Goal: Information Seeking & Learning: Find contact information

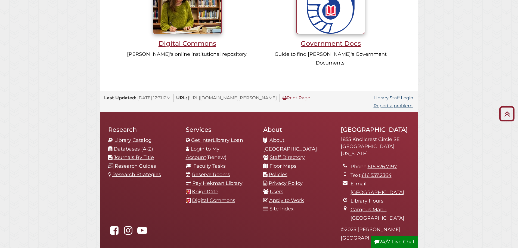
scroll to position [544, 0]
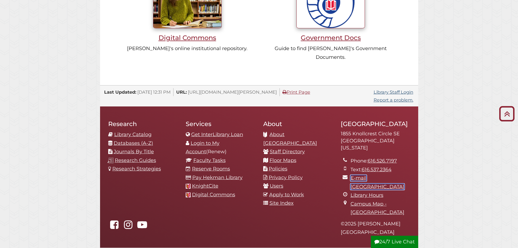
click at [378, 175] on link "E-mail [GEOGRAPHIC_DATA]" at bounding box center [378, 182] width 54 height 15
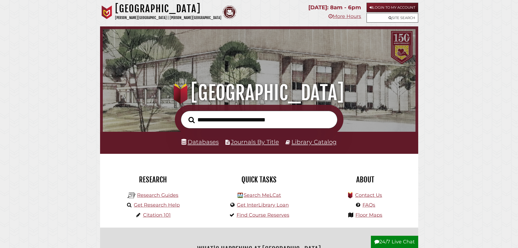
scroll to position [103, 310]
click at [374, 195] on link "Contact Us" at bounding box center [368, 195] width 27 height 6
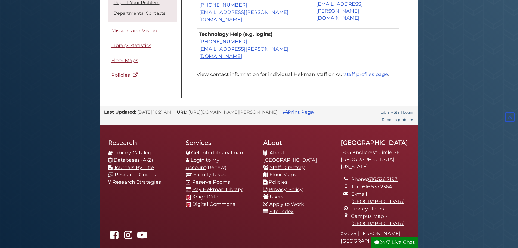
scroll to position [506, 0]
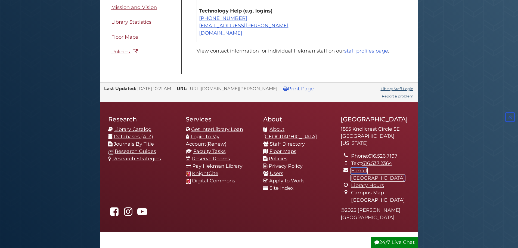
click at [393, 168] on link "E-mail [GEOGRAPHIC_DATA]" at bounding box center [378, 174] width 54 height 13
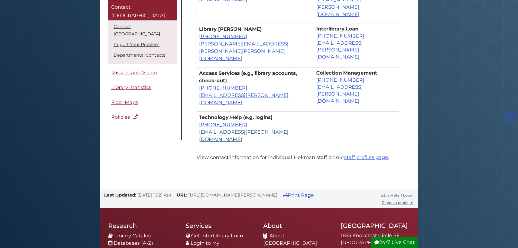
scroll to position [288, 0]
